Goal: Information Seeking & Learning: Learn about a topic

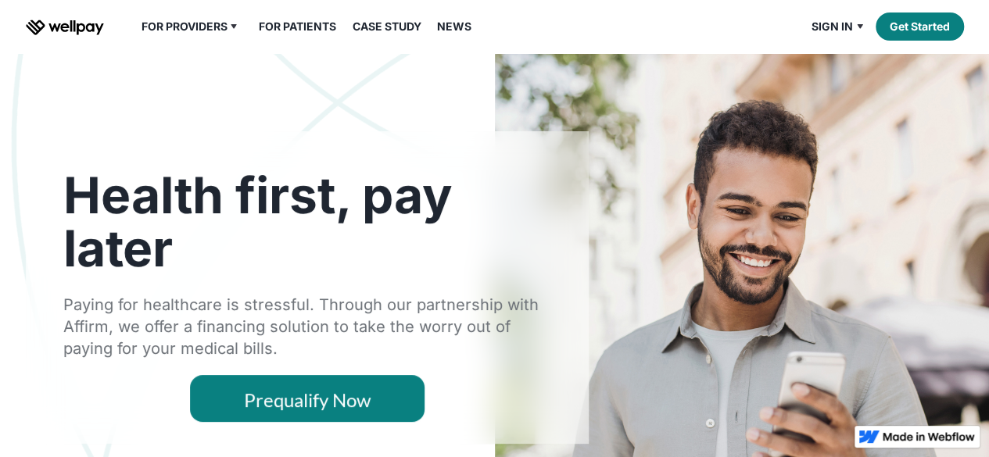
click at [72, 28] on img "home" at bounding box center [65, 28] width 78 height 16
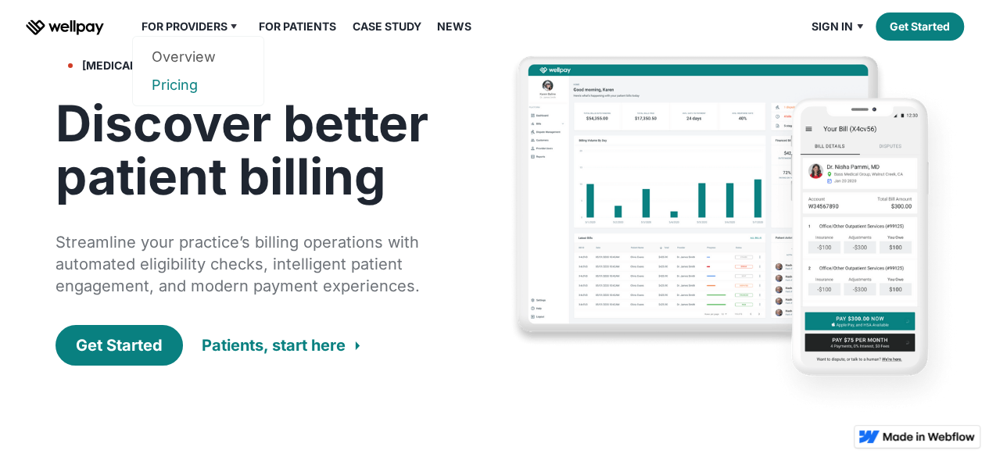
click at [186, 88] on link "Pricing" at bounding box center [198, 85] width 93 height 28
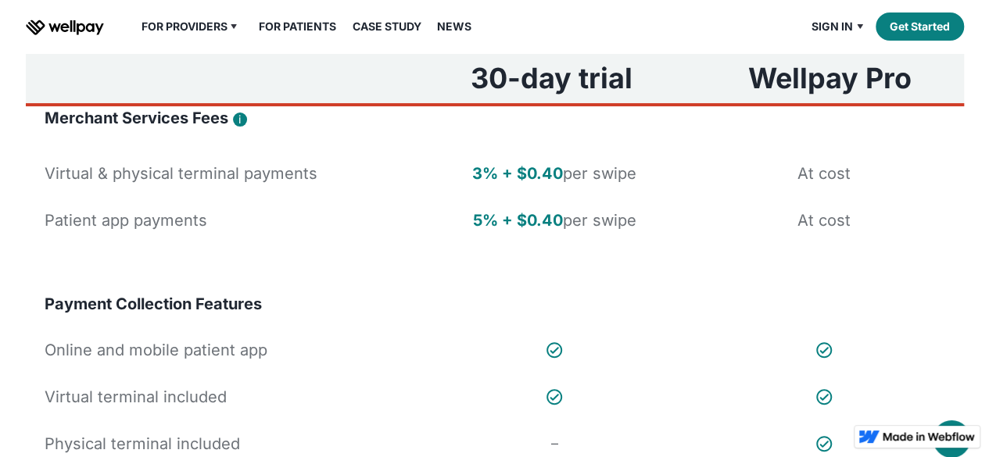
scroll to position [235, 0]
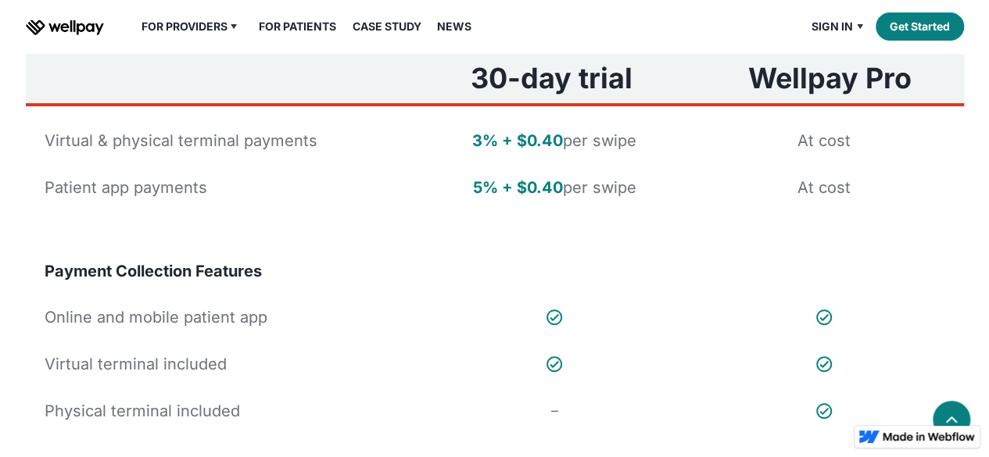
click at [306, 27] on link "For Patients" at bounding box center [297, 26] width 96 height 19
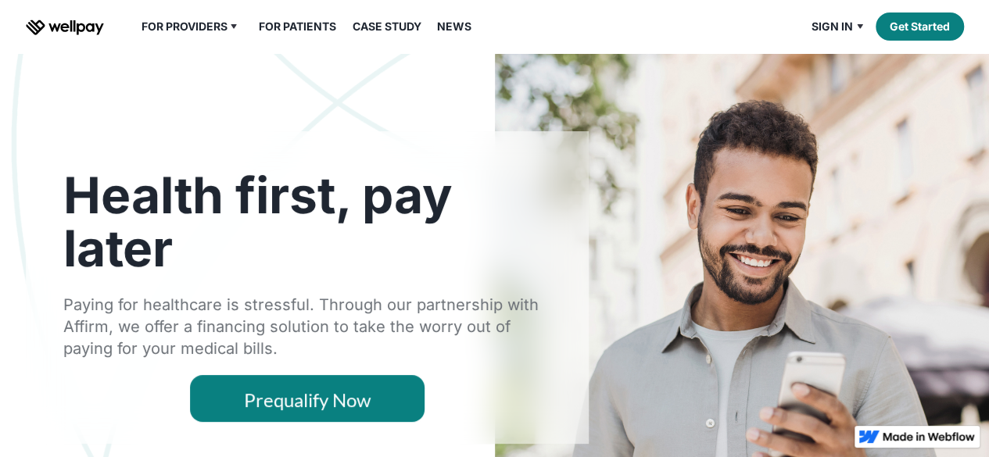
click at [306, 27] on link "For Patients" at bounding box center [297, 26] width 96 height 19
click at [258, 391] on link "Prequalify Now" at bounding box center [307, 398] width 235 height 47
click at [306, 406] on link "Prequalify Now" at bounding box center [307, 398] width 235 height 47
